Goal: Find specific page/section: Find specific page/section

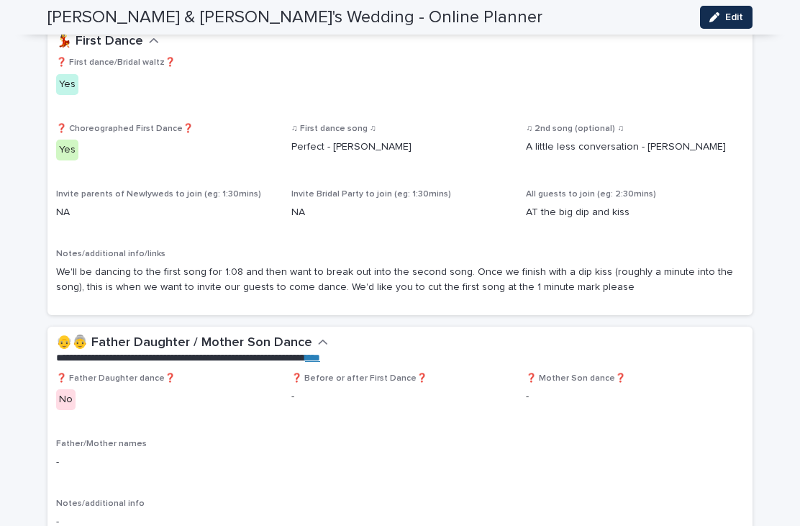
scroll to position [2103, 0]
click at [328, 335] on div "**********" at bounding box center [397, 350] width 682 height 30
click at [319, 336] on icon "button" at bounding box center [323, 342] width 10 height 13
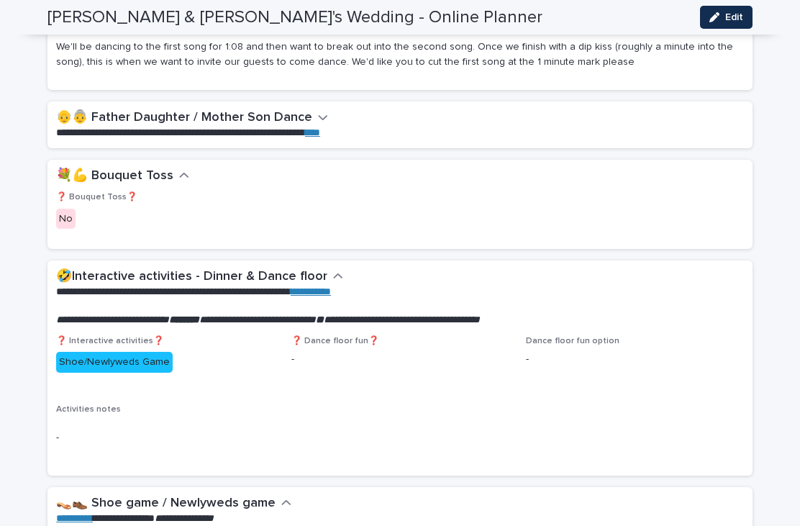
scroll to position [2328, 0]
click at [179, 169] on icon "button" at bounding box center [184, 175] width 10 height 13
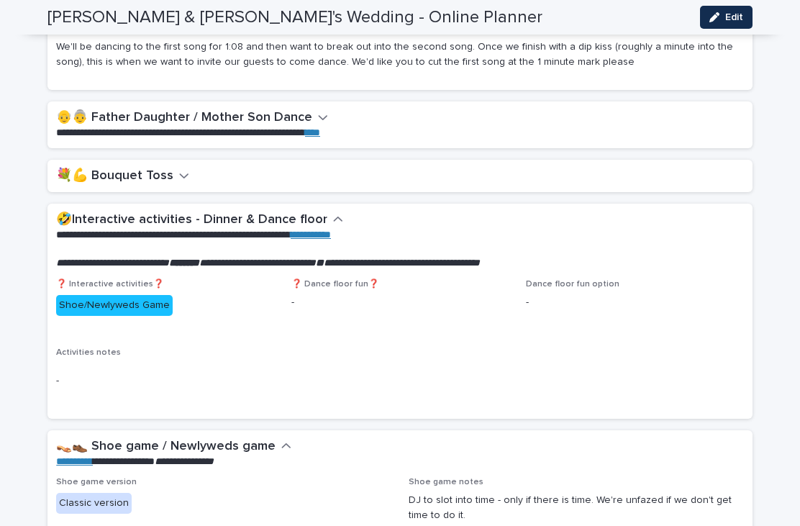
click at [333, 213] on icon "button" at bounding box center [338, 219] width 10 height 13
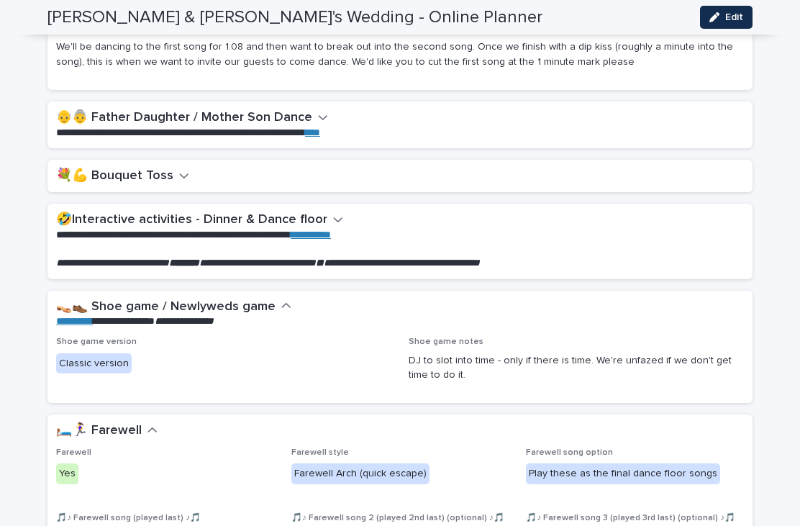
click at [282, 304] on icon "button" at bounding box center [286, 306] width 9 height 5
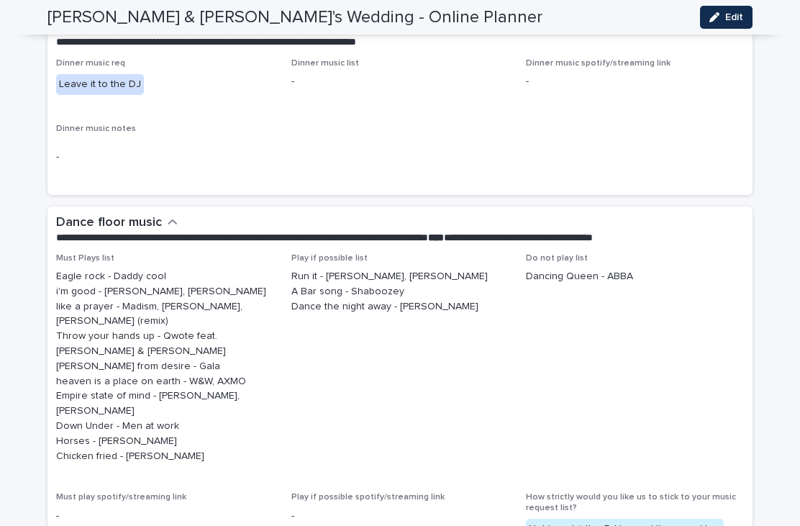
scroll to position [3492, 0]
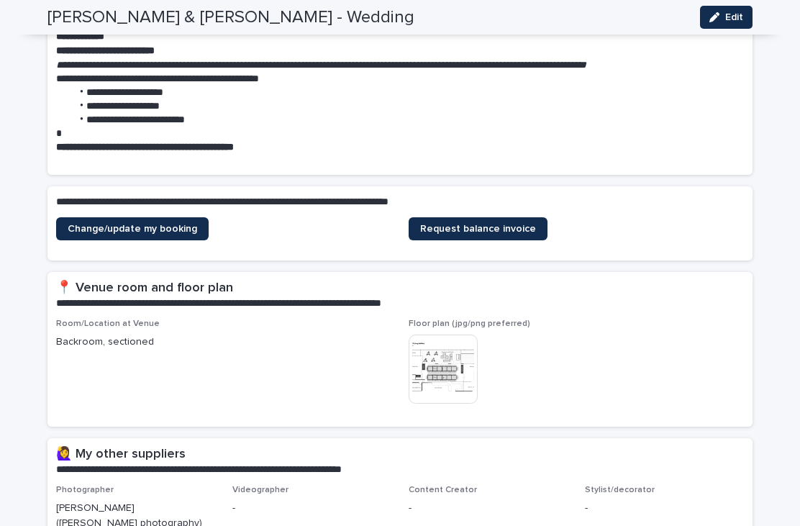
scroll to position [244, 0]
